Goal: Information Seeking & Learning: Learn about a topic

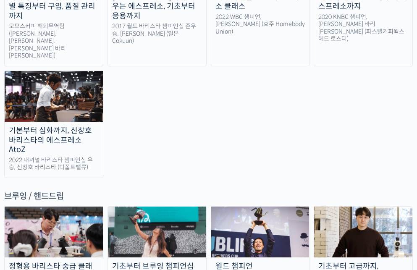
scroll to position [1259, 0]
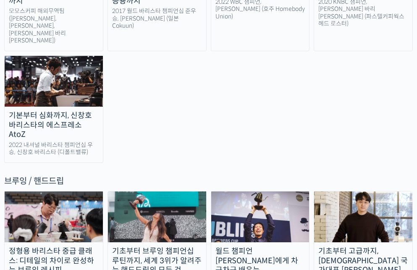
click at [333, 246] on div "기초부터 고급까지, [DEMOGRAPHIC_DATA] 국가대표 [PERSON_NAME] 바리[PERSON_NAME]의 브루잉 클래스" at bounding box center [363, 269] width 98 height 47
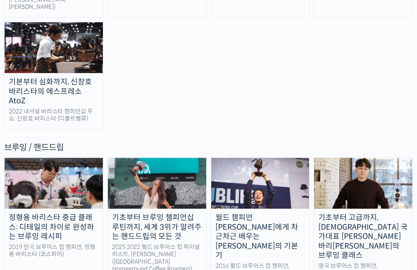
scroll to position [1335, 0]
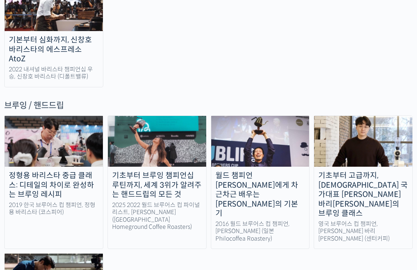
click at [264, 171] on div "월드 챔피언 테츠 카스야에게 차근차근 배우는 브루잉의 기본기" at bounding box center [260, 194] width 98 height 47
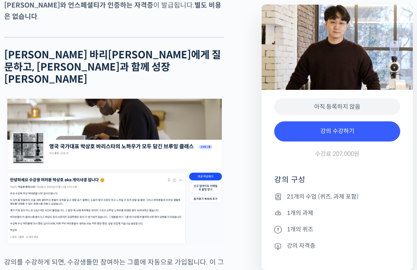
scroll to position [2896, 0]
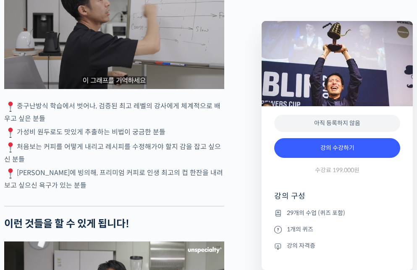
scroll to position [1637, 0]
